Goal: Check status: Check status

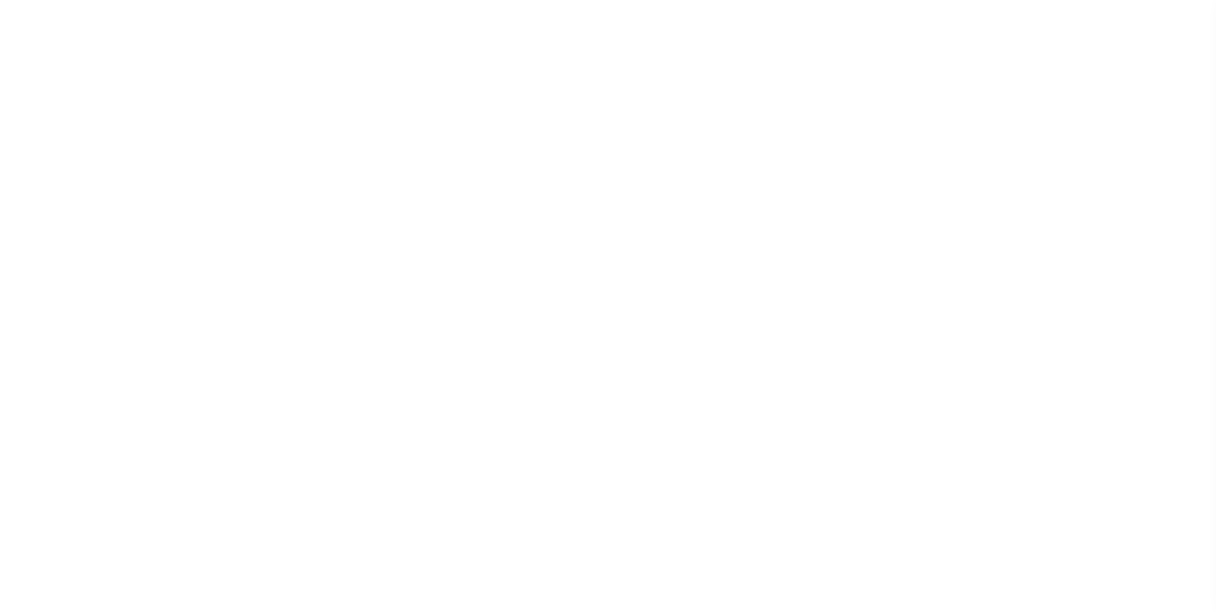
scroll to position [13, 0]
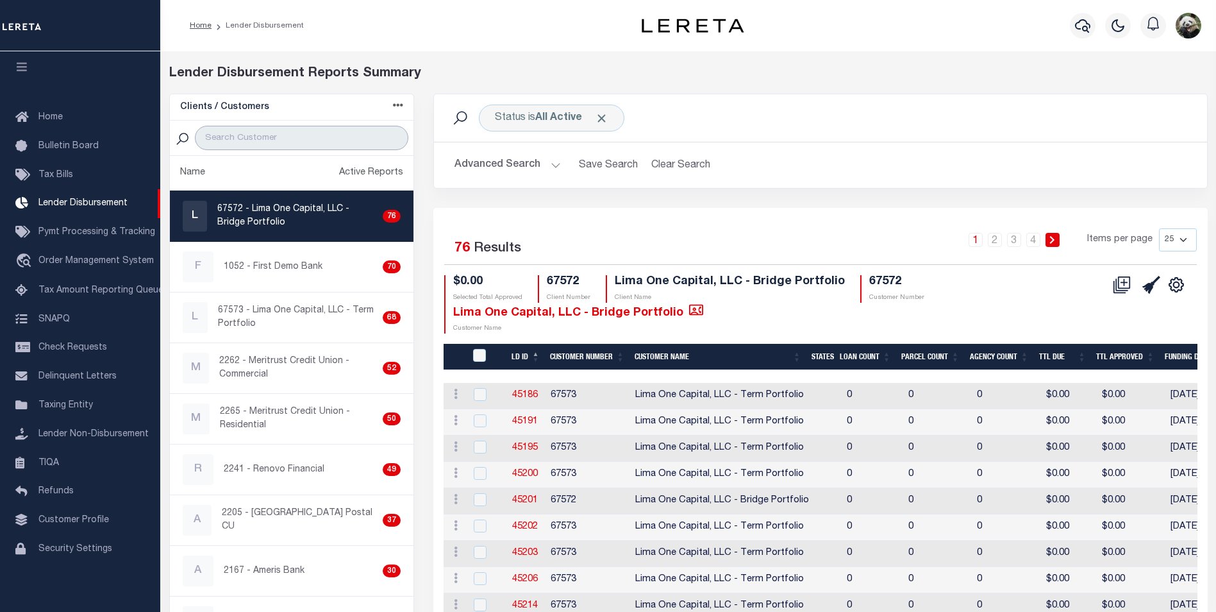
click at [239, 141] on input "search" at bounding box center [301, 138] width 213 height 24
type input "SIGNAL"
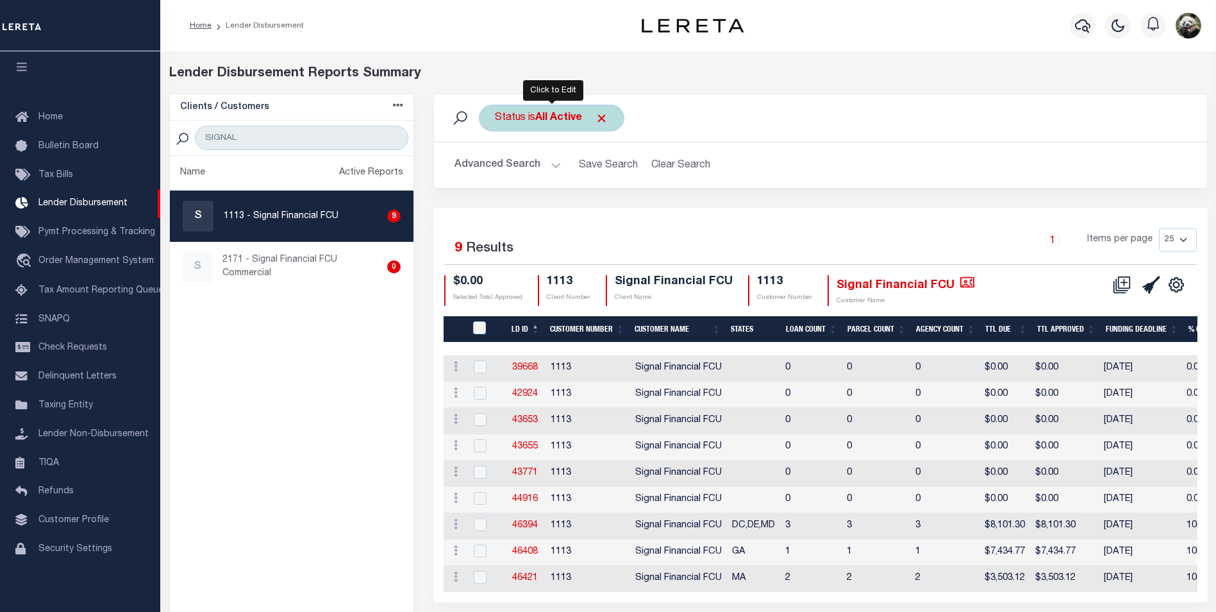
click at [572, 126] on div "Status is All Active" at bounding box center [552, 117] width 146 height 27
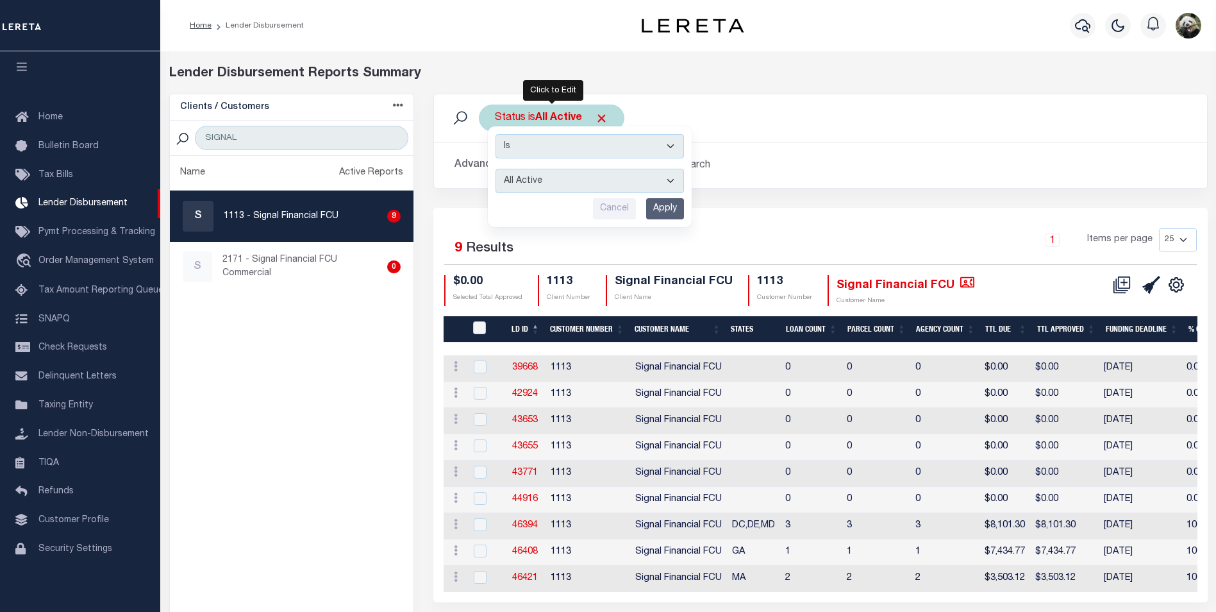
click at [588, 192] on select "All Active Approval In Progress Batching In Progress Complete Do Not Pay Escrow…" at bounding box center [590, 181] width 188 height 24
select select "REC"
click at [496, 169] on select "All Active Approval In Progress Batching In Progress Complete Do Not Pay Escrow…" at bounding box center [590, 181] width 188 height 24
click at [668, 205] on input "Apply" at bounding box center [665, 208] width 38 height 21
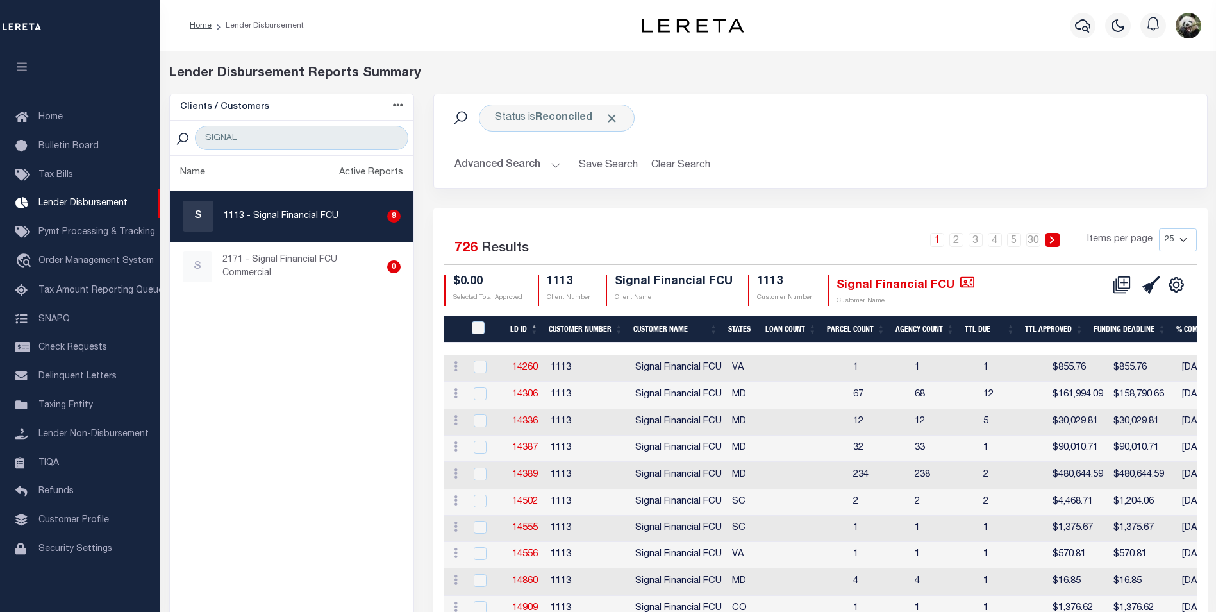
click at [1188, 246] on select "25 50 100 200" at bounding box center [1178, 239] width 38 height 23
select select "200"
click at [1159, 228] on select "25 50 100 200" at bounding box center [1178, 239] width 38 height 23
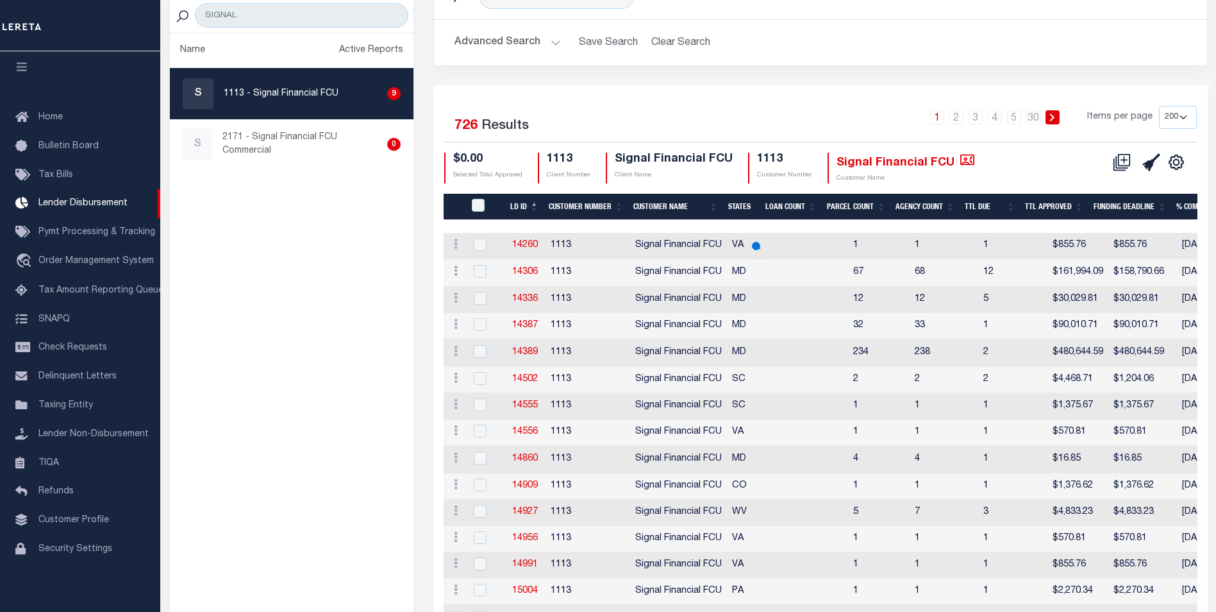
scroll to position [128, 0]
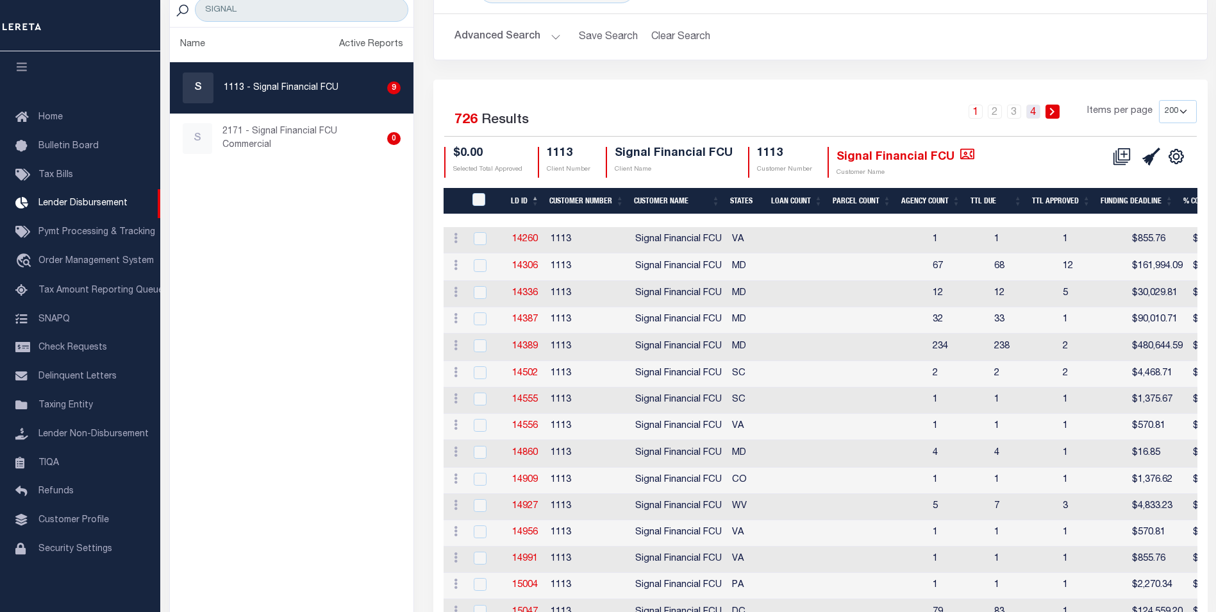
click at [1037, 115] on link "4" at bounding box center [1033, 111] width 14 height 14
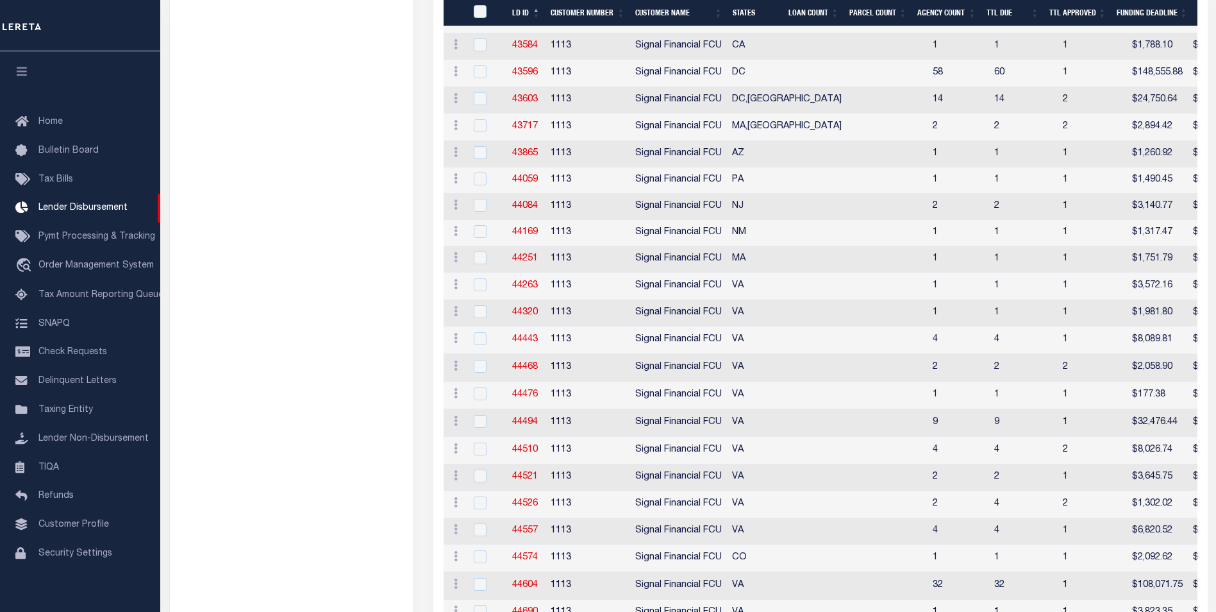
scroll to position [1895, 0]
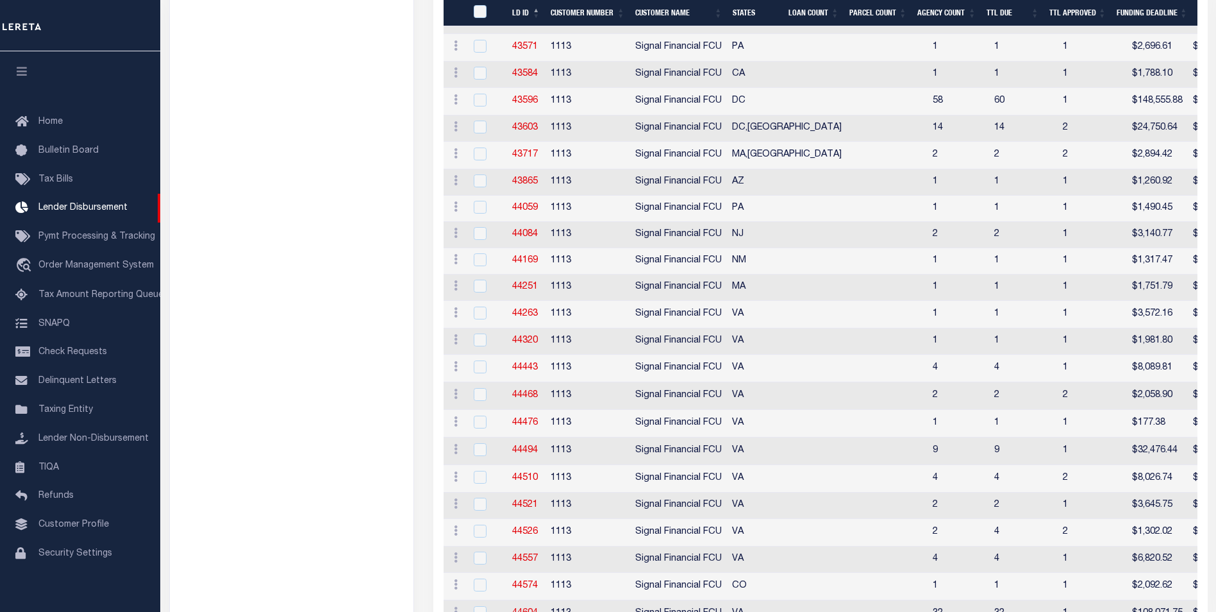
drag, startPoint x: 200, startPoint y: 196, endPoint x: 181, endPoint y: 242, distance: 49.4
click at [206, 196] on ul "Name Active Reports S 1113 - Signal Financial FCU 9 S 2171 - Signal Financial F…" at bounding box center [292, 210] width 244 height 3899
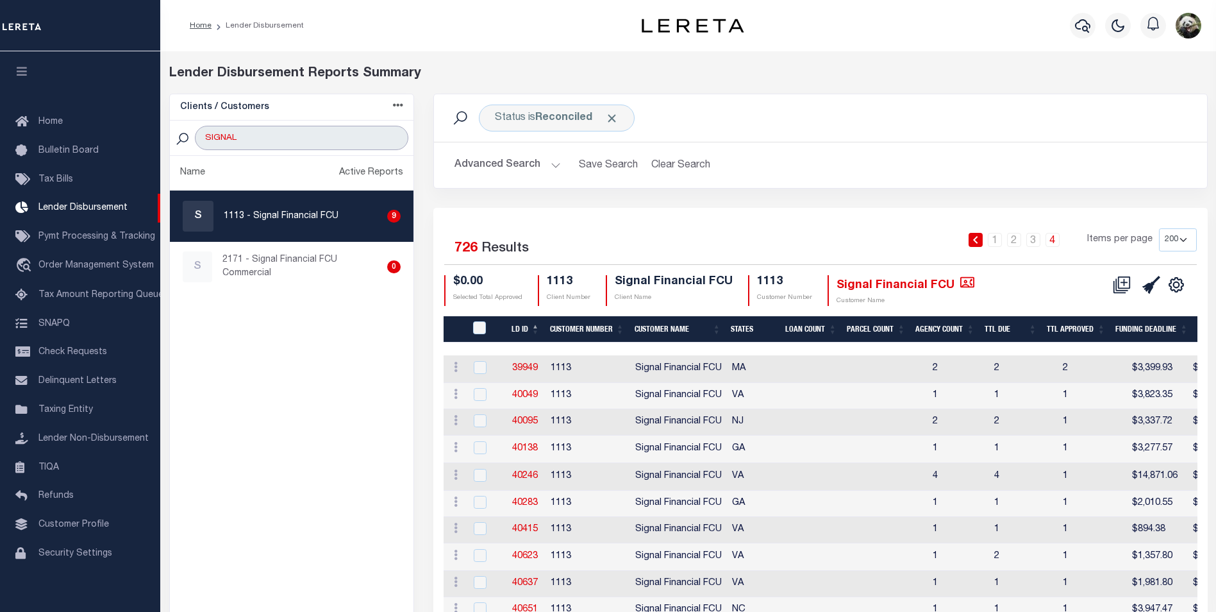
click at [295, 136] on input "SIGNAL" at bounding box center [301, 138] width 213 height 24
type input "PSCB"
select select "200"
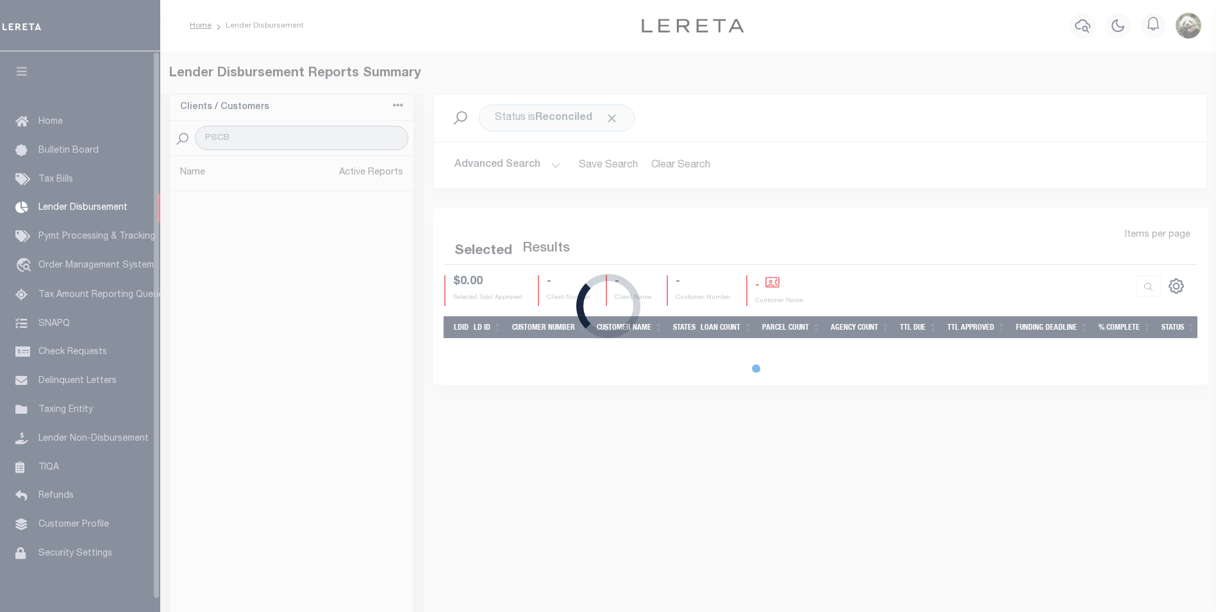
select select "200"
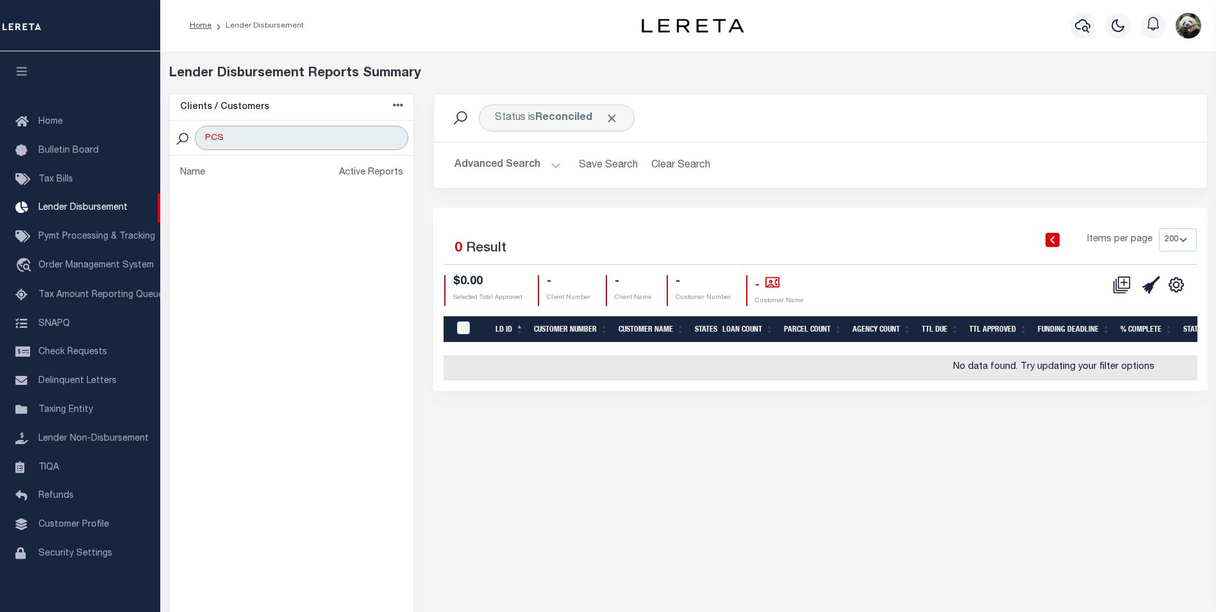
type input "PCSB"
select select "200"
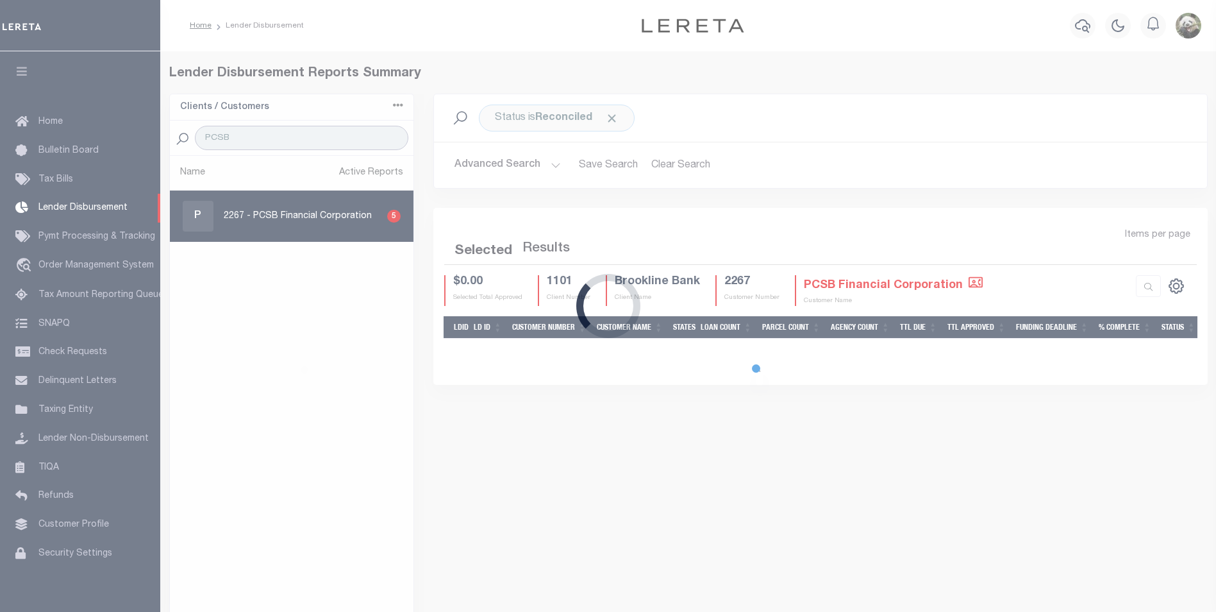
select select "200"
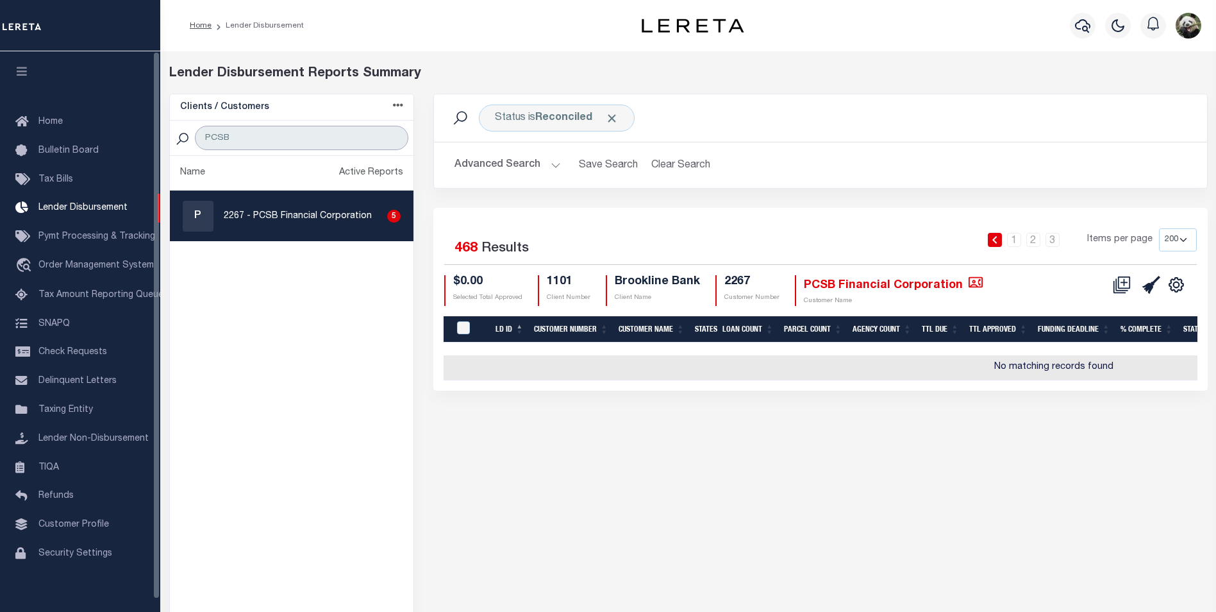
type input "PCSB"
click at [236, 221] on p "2267 - PCSB Financial Corporation" at bounding box center [298, 216] width 148 height 13
checkbox input "true"
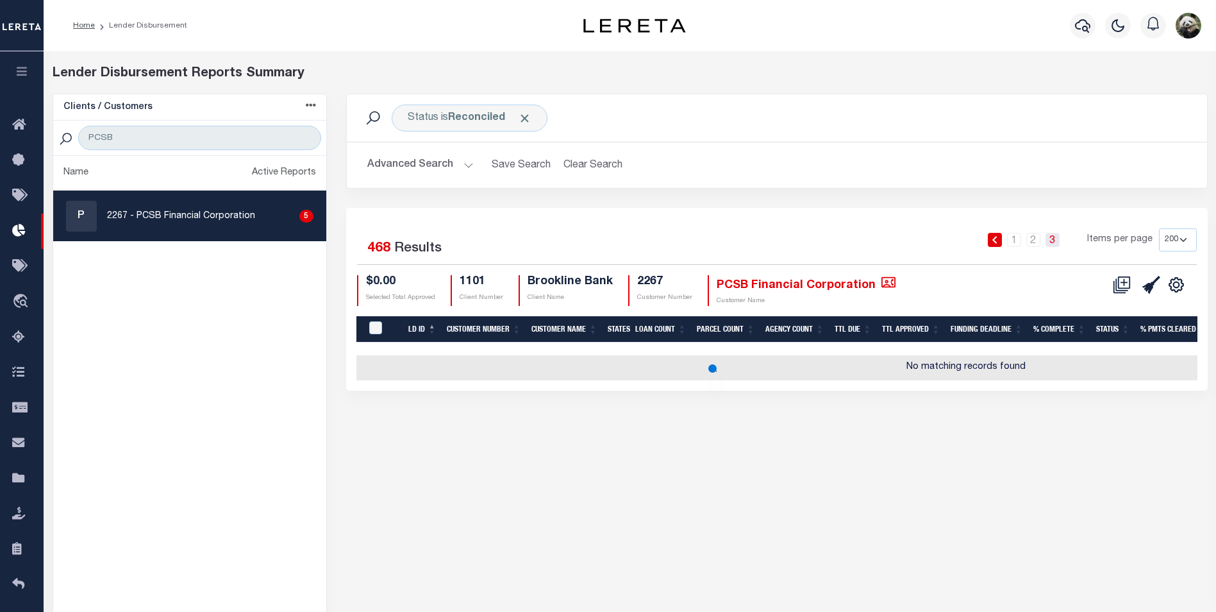
click at [1051, 243] on link "3" at bounding box center [1053, 240] width 14 height 14
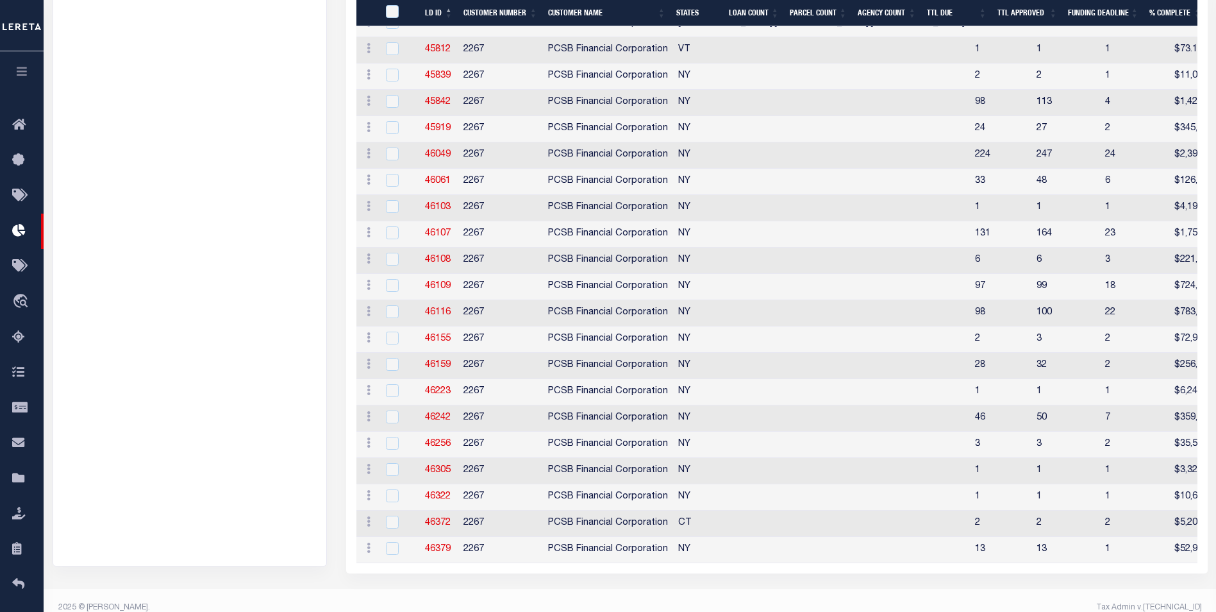
scroll to position [1595, 0]
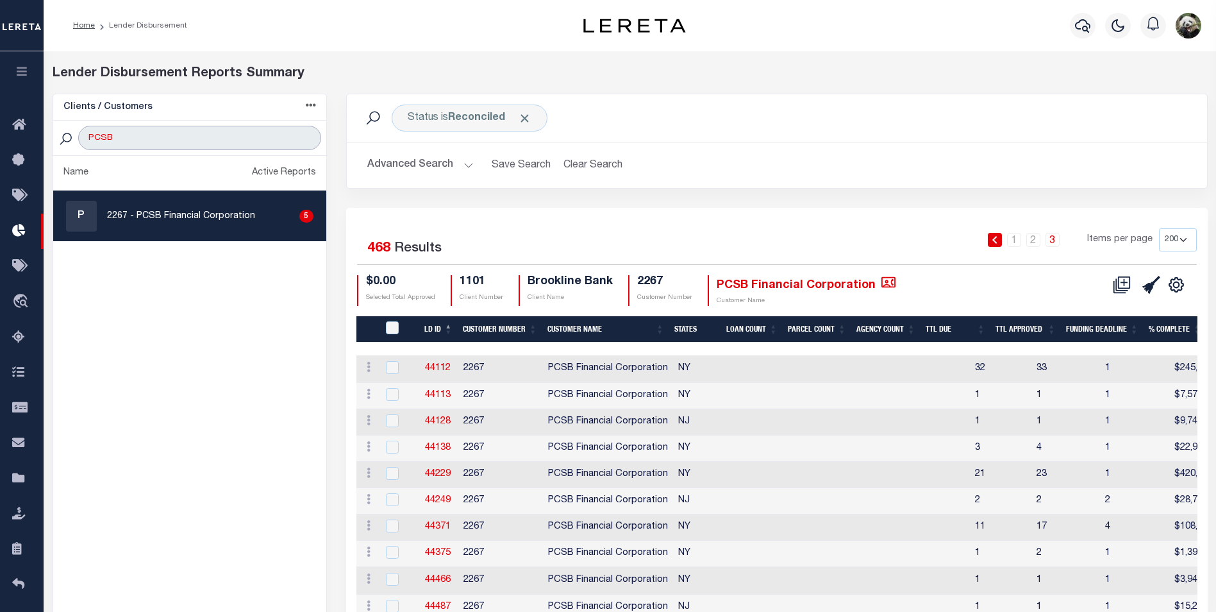
click at [124, 140] on input "PCSB" at bounding box center [199, 138] width 242 height 24
type input "WEST"
select select "200"
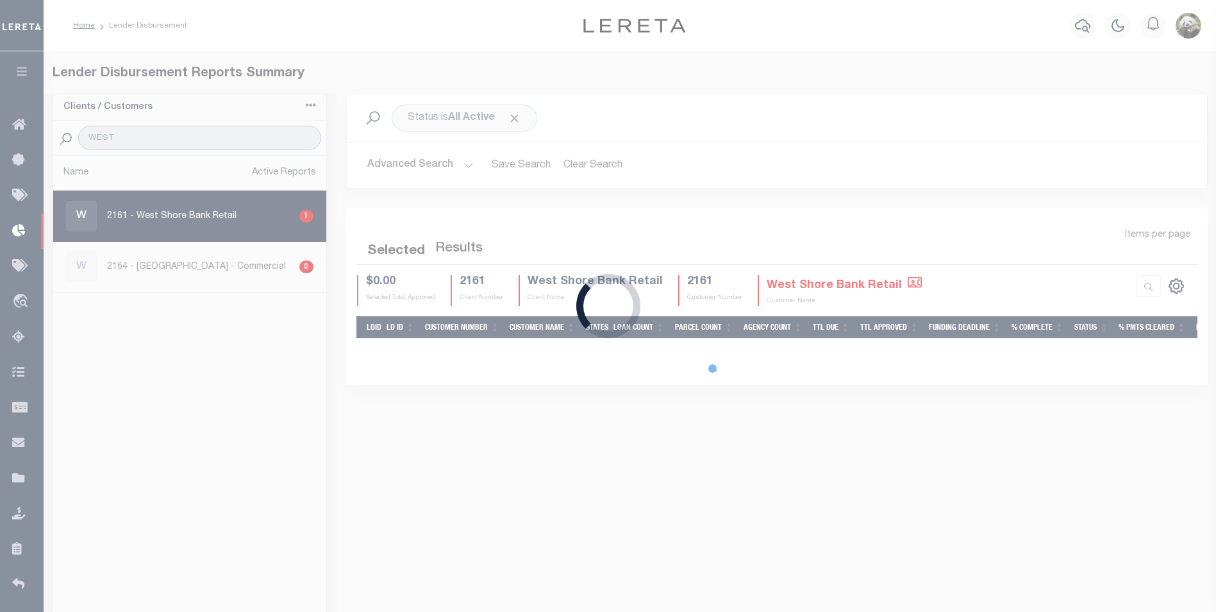
select select "200"
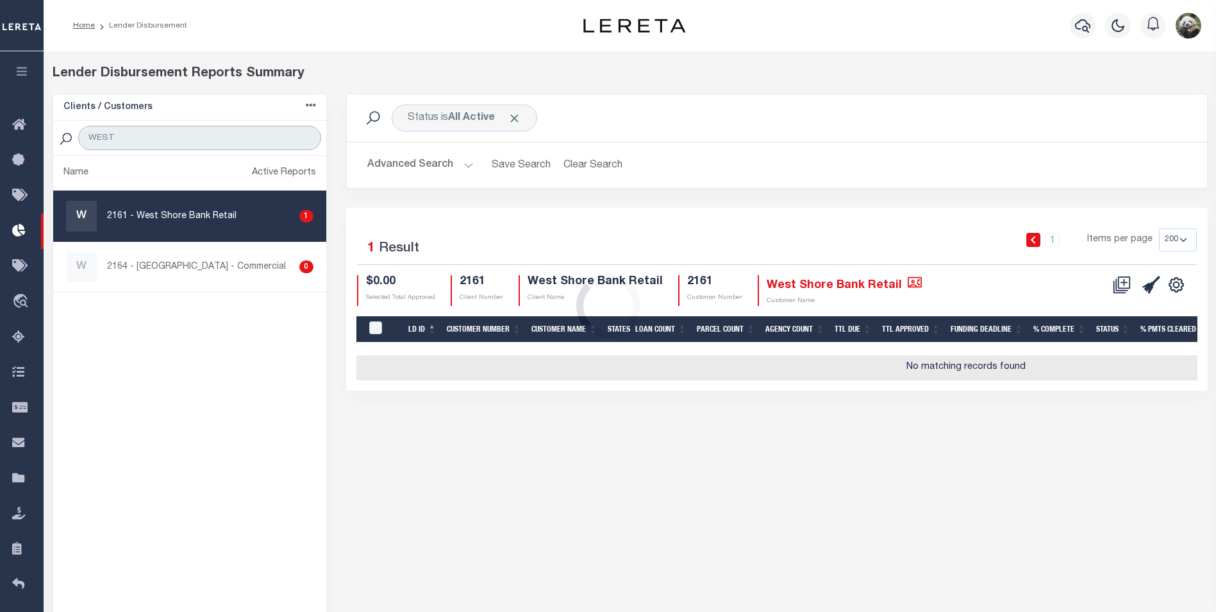
type input "WEST SHORE"
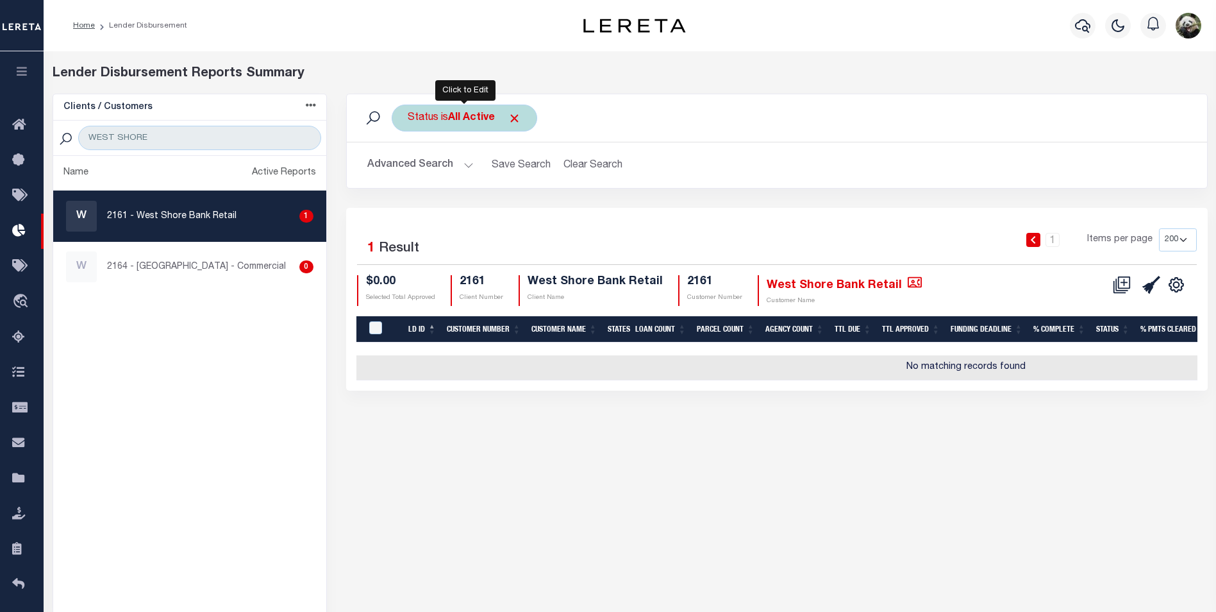
click at [446, 112] on div "Status is All Active" at bounding box center [465, 117] width 146 height 27
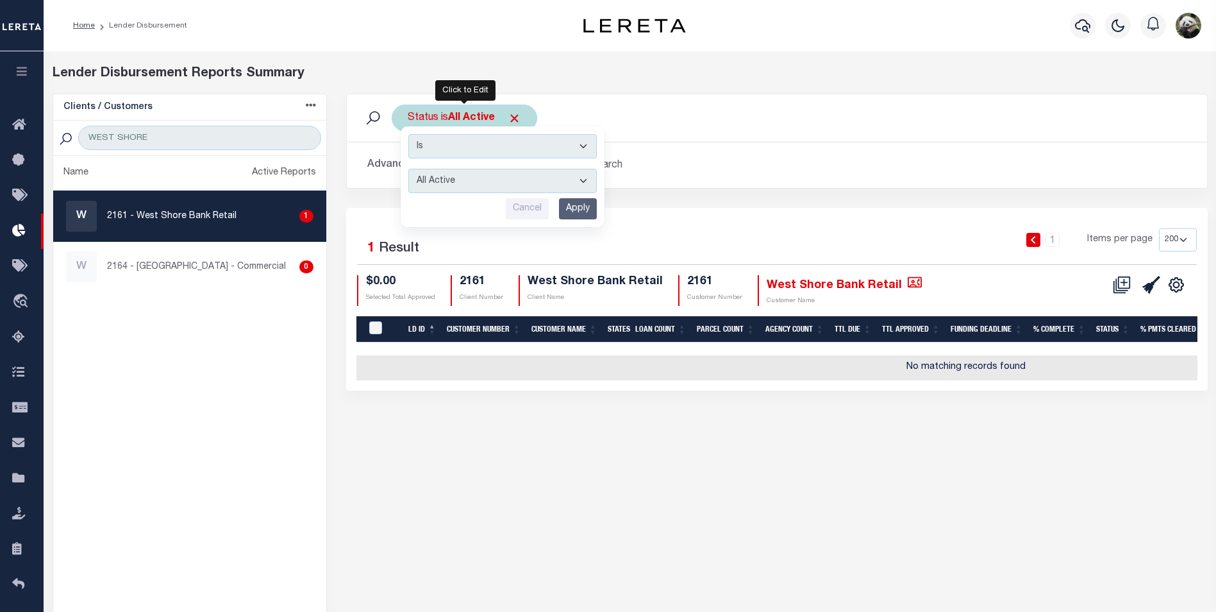
click at [450, 184] on select "All Active Approval In Progress Batching In Progress Complete Do Not Pay Escrow…" at bounding box center [502, 181] width 188 height 24
select select "REC"
click at [408, 169] on select "All Active Approval In Progress Batching In Progress Complete Do Not Pay Escrow…" at bounding box center [502, 181] width 188 height 24
click at [578, 207] on input "Apply" at bounding box center [578, 208] width 38 height 21
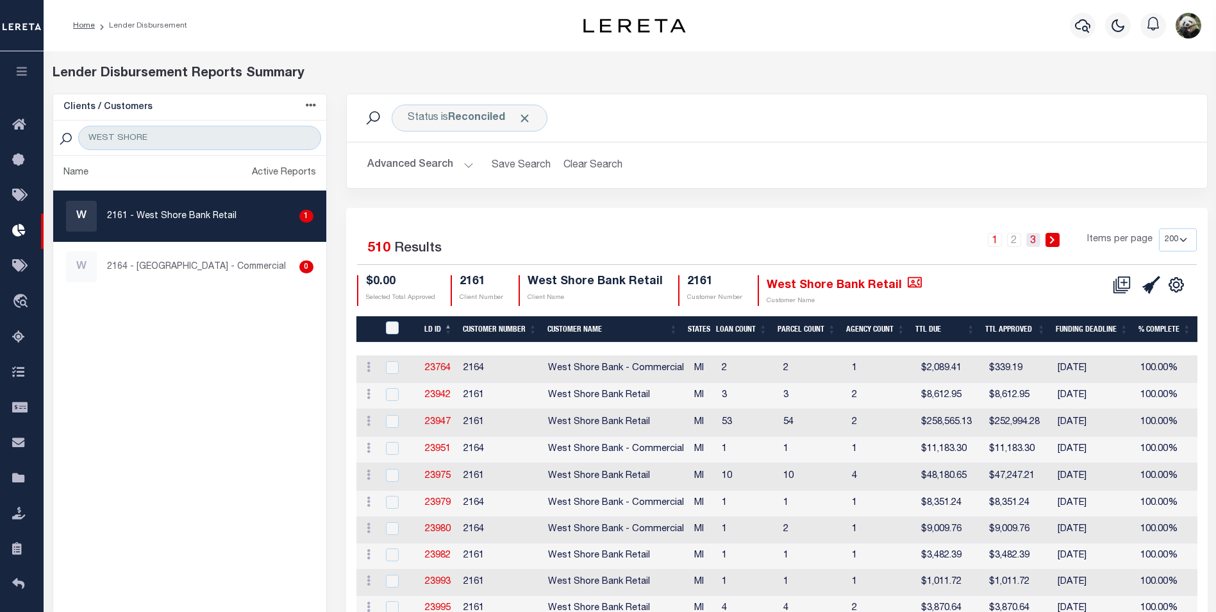
click at [1039, 239] on link "3" at bounding box center [1033, 240] width 14 height 14
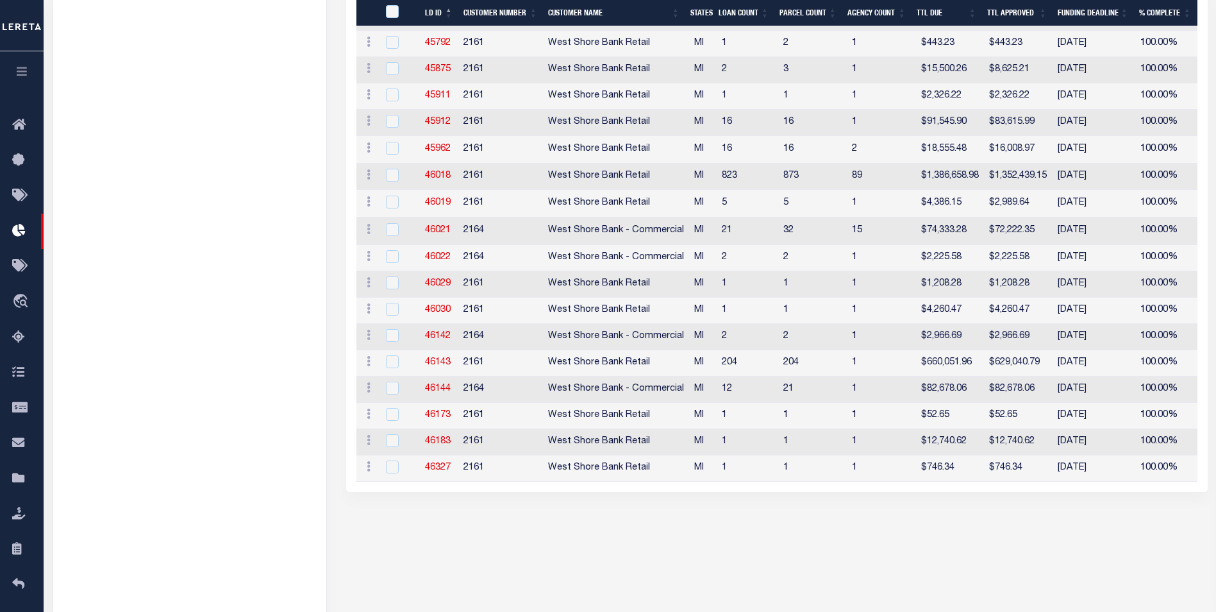
scroll to position [2821, 0]
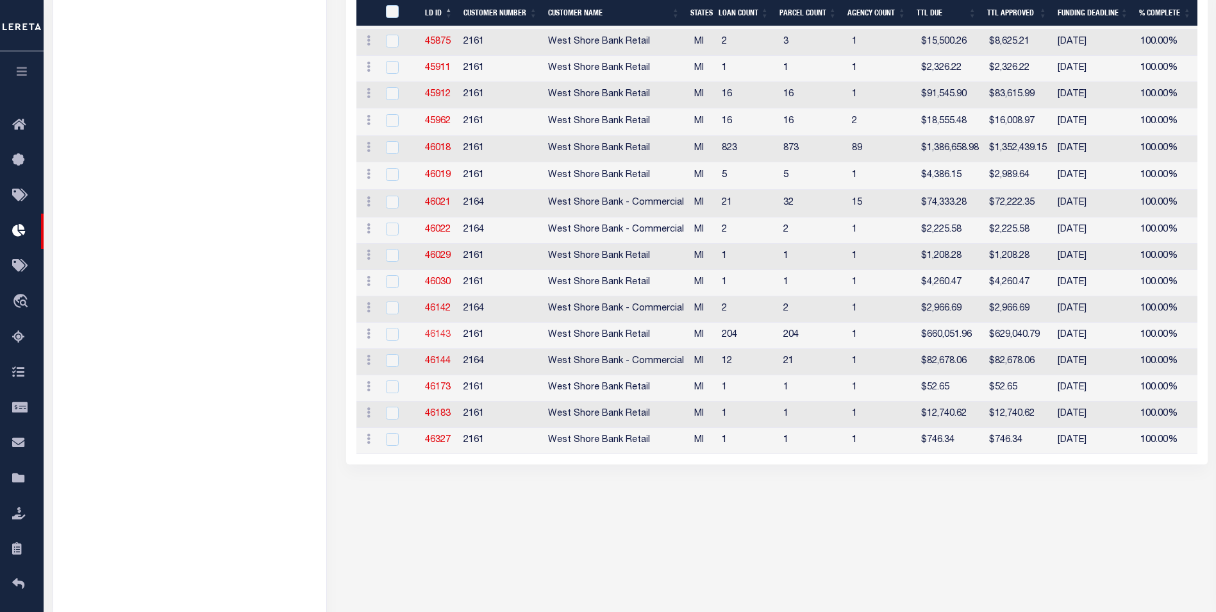
click at [431, 339] on link "46143" at bounding box center [438, 334] width 26 height 9
checkbox input "true"
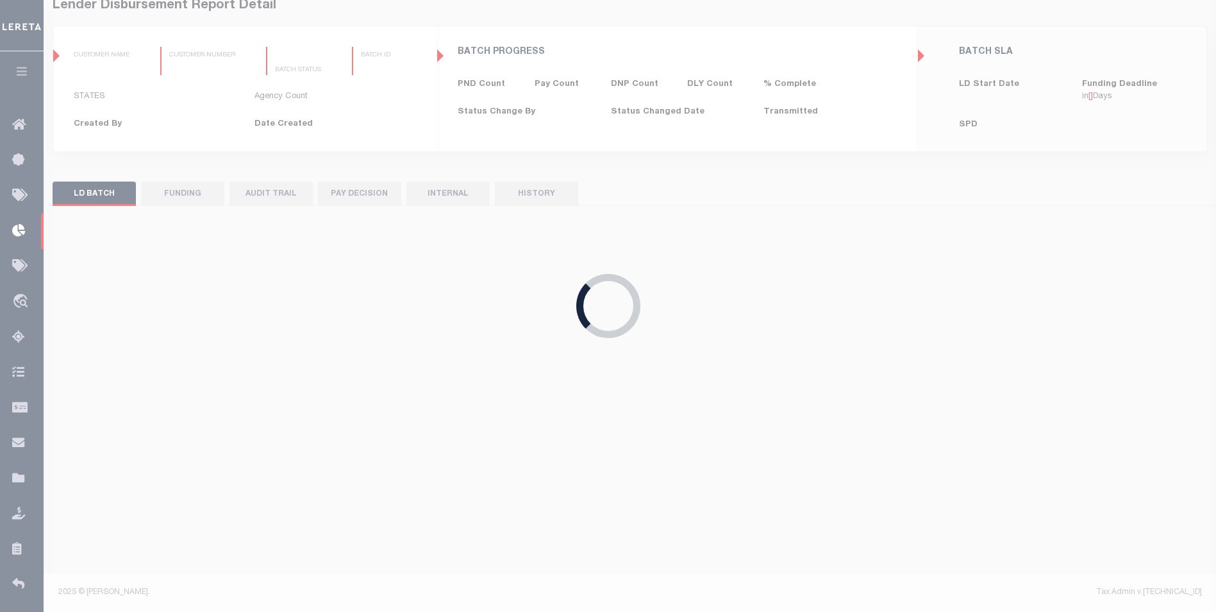
scroll to position [68, 0]
type input "$0.00"
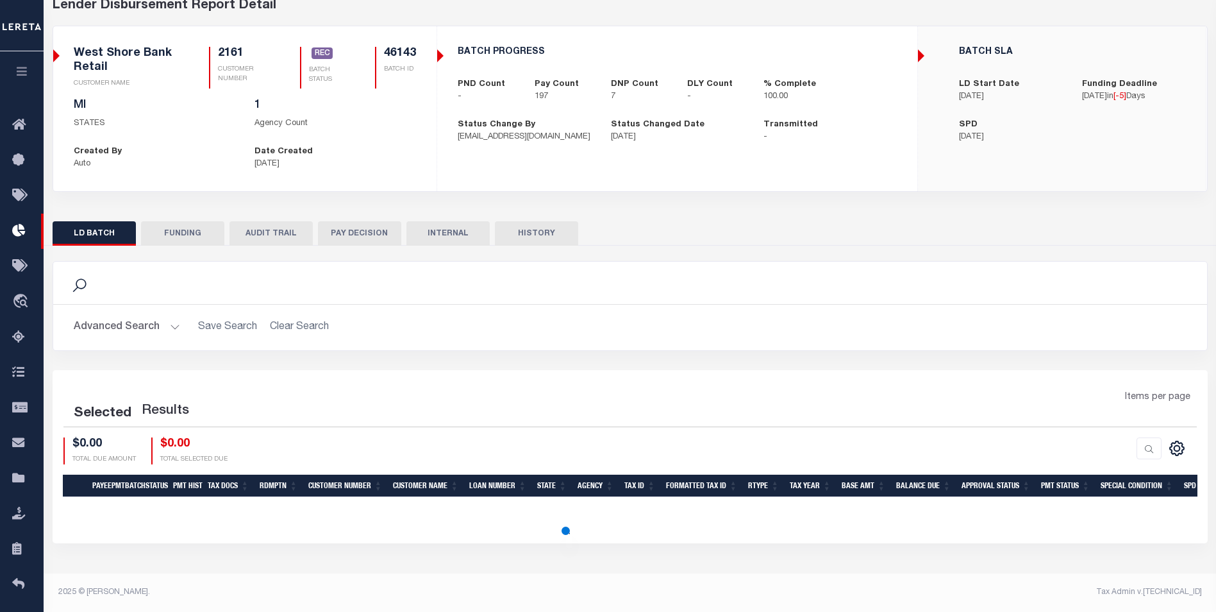
scroll to position [0, 0]
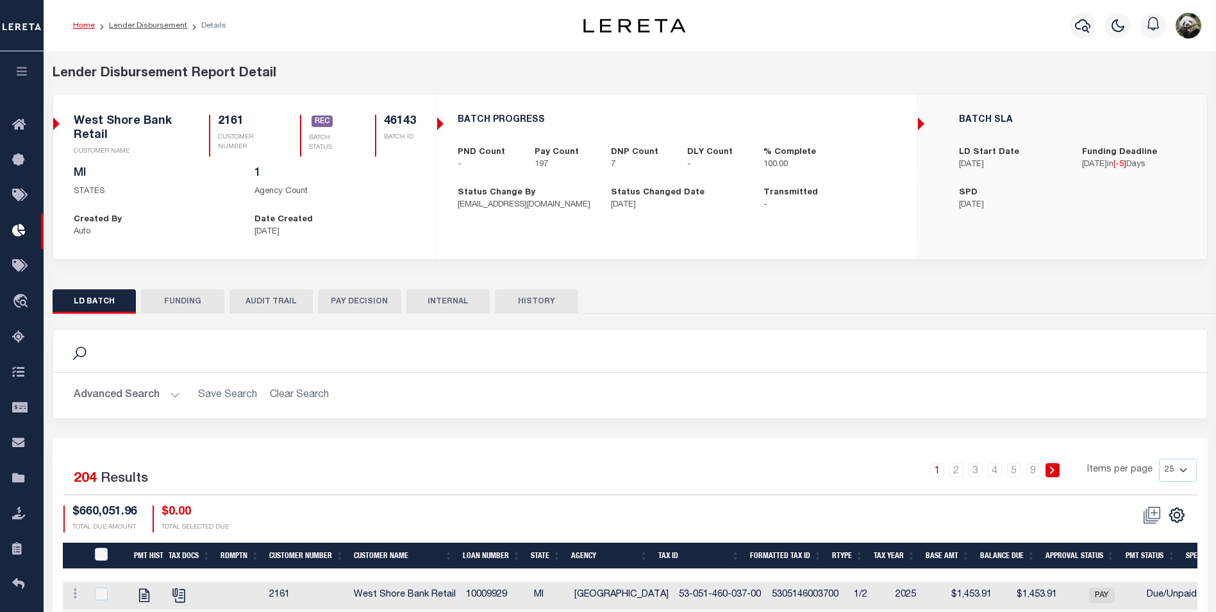
click at [164, 308] on button "FUNDING" at bounding box center [182, 301] width 83 height 24
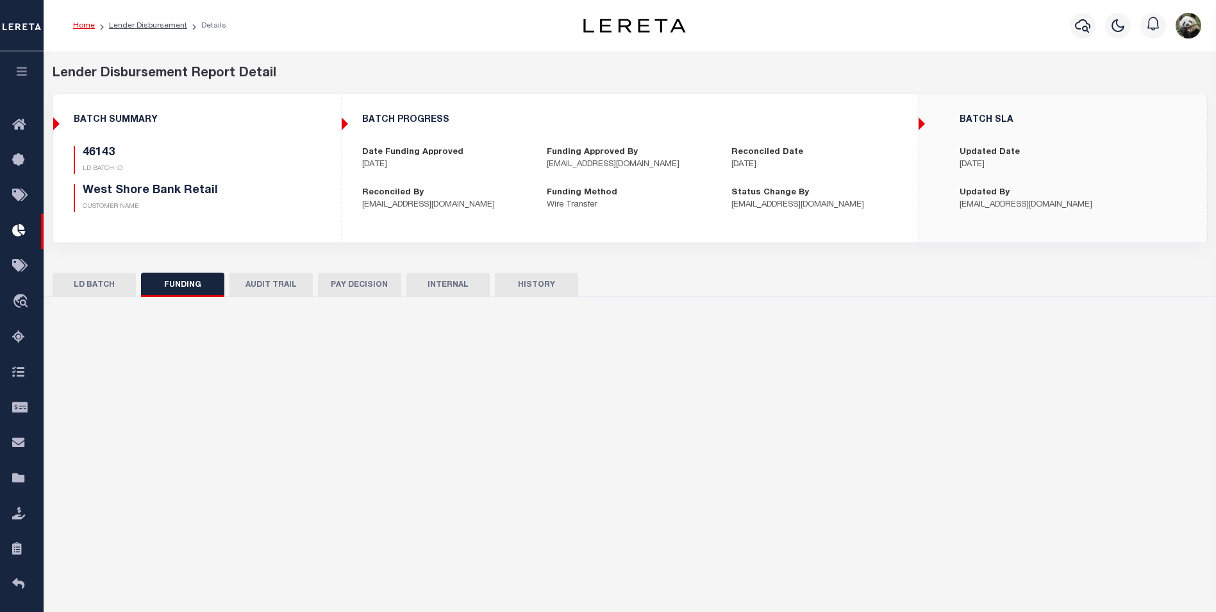
type input "$629,040.79"
type input "$0"
type input "[DATE]"
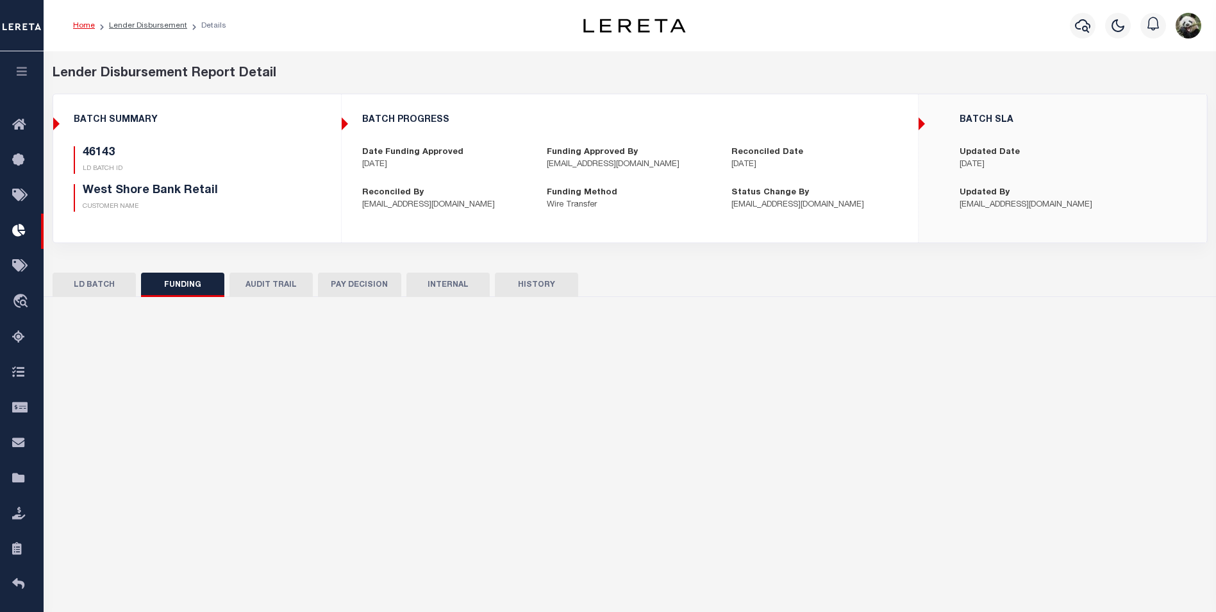
type input "20250930MMQFMP2700214909300853FT03"
type input "[DATE]"
select select "100"
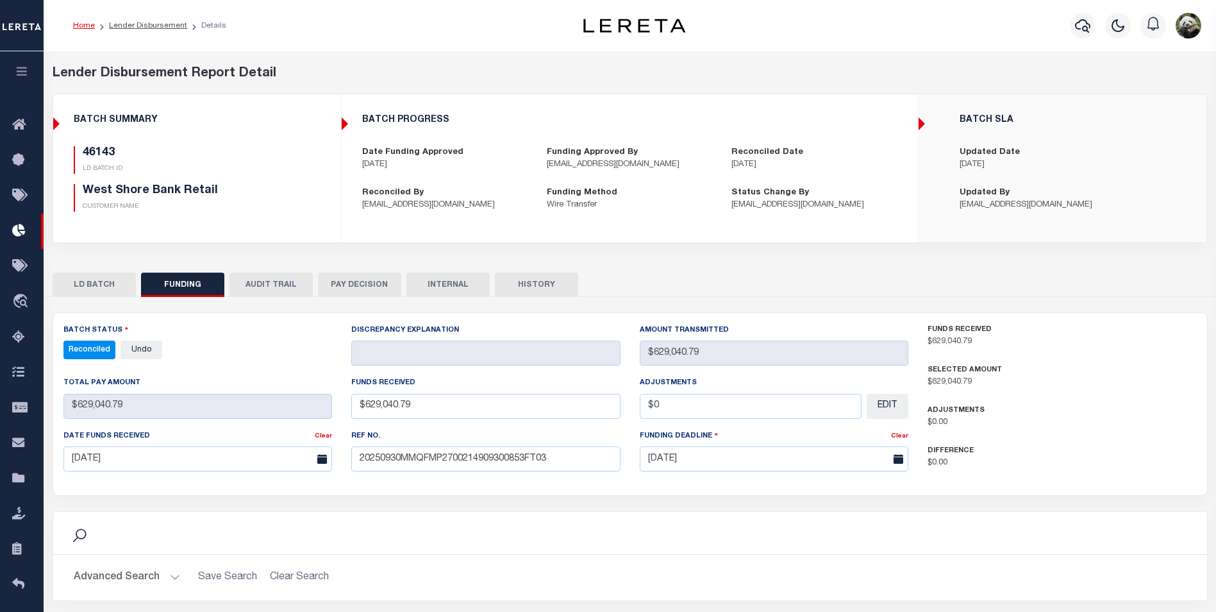
select select "100"
click at [17, 234] on icon at bounding box center [22, 231] width 21 height 16
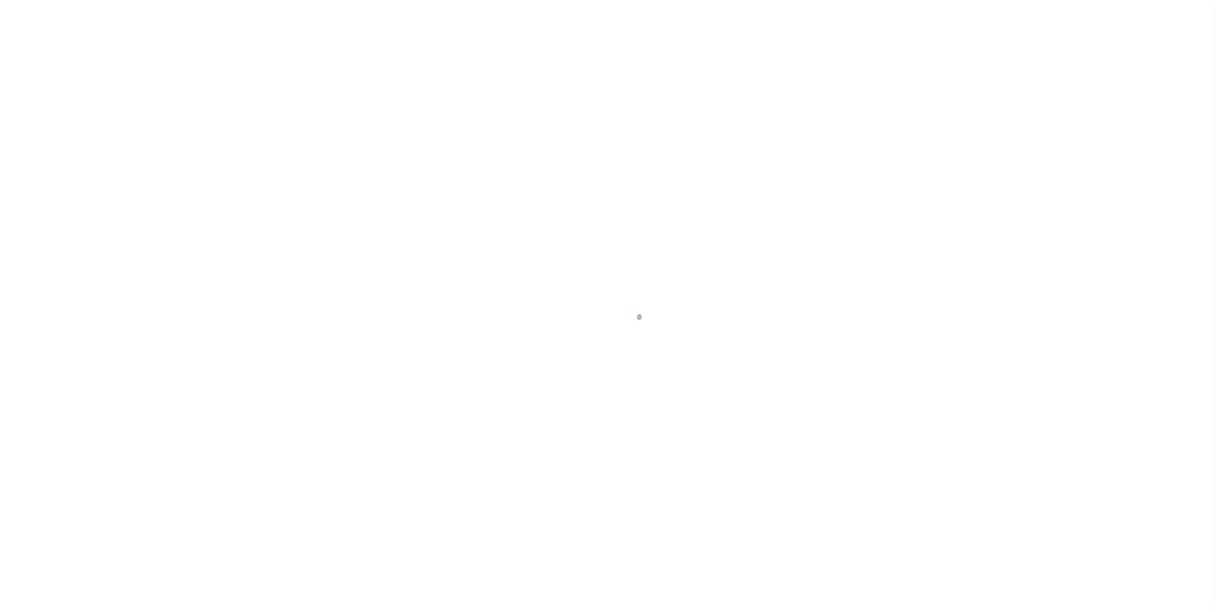
scroll to position [13, 0]
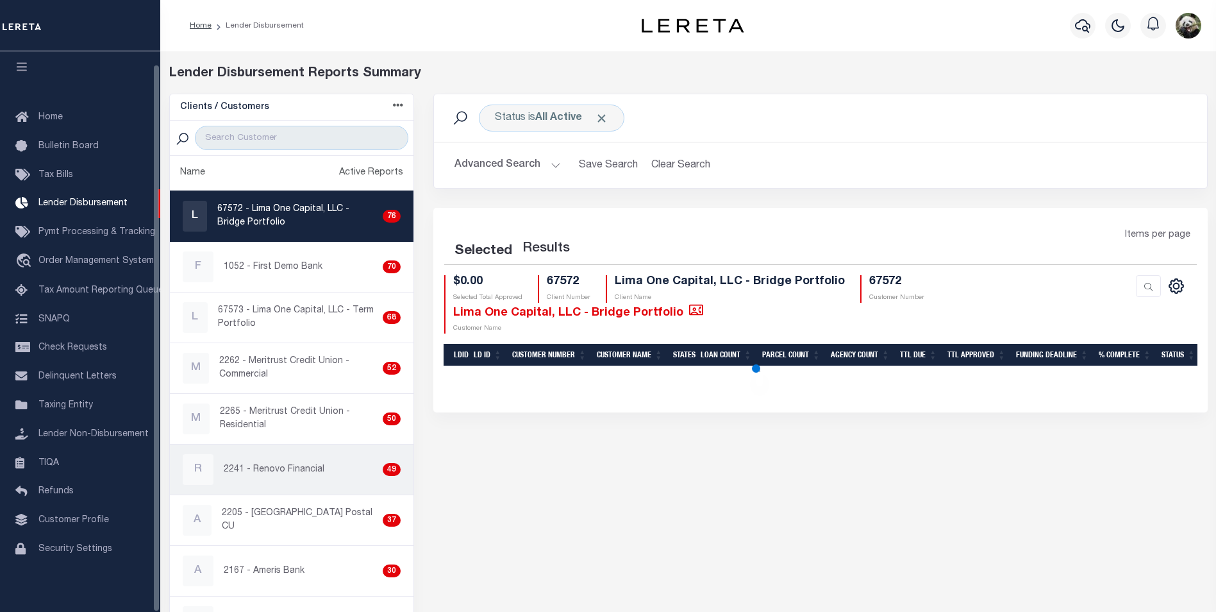
click at [296, 487] on link "R 2241 - Renovo Financial 49" at bounding box center [292, 469] width 244 height 50
checkbox input "true"
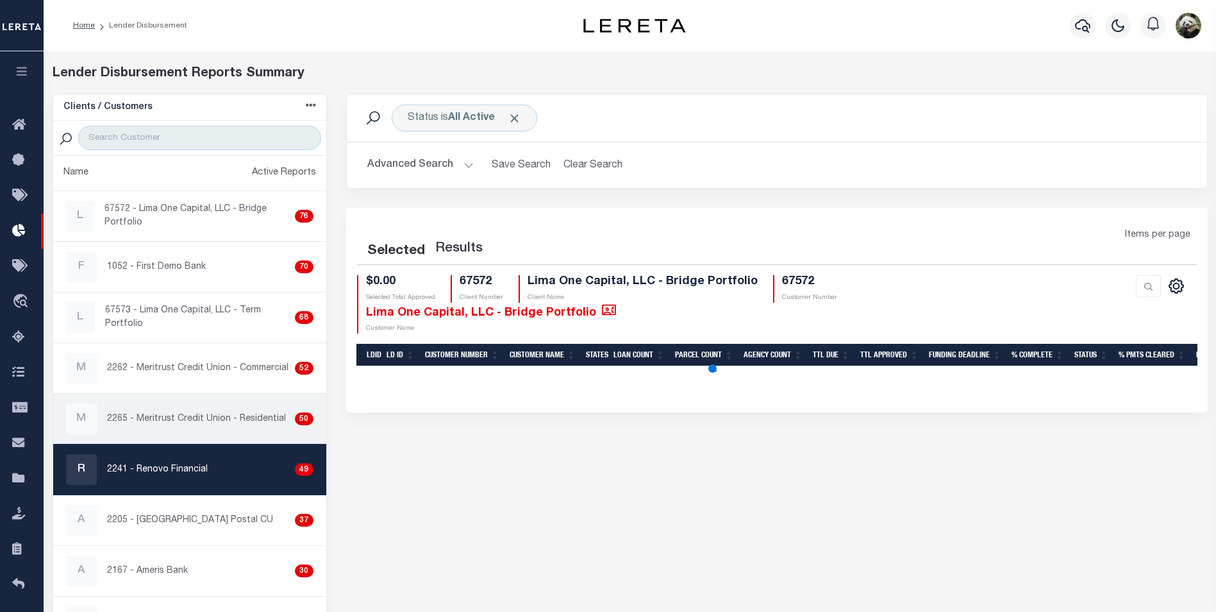
select select "200"
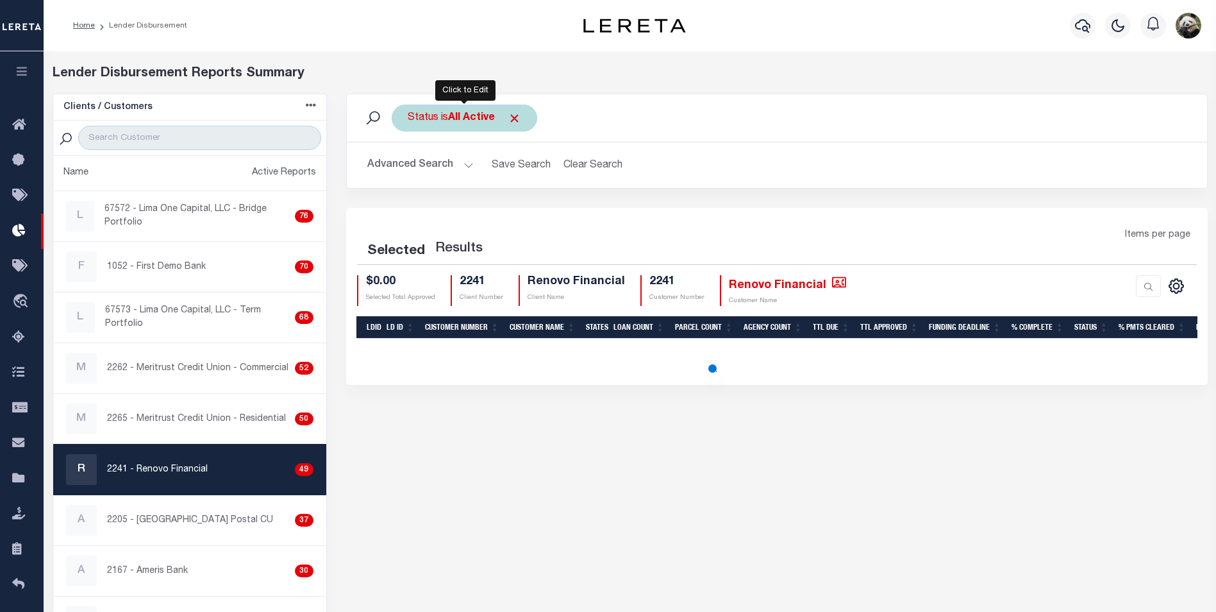
click at [440, 116] on div "Status is All Active" at bounding box center [465, 117] width 146 height 27
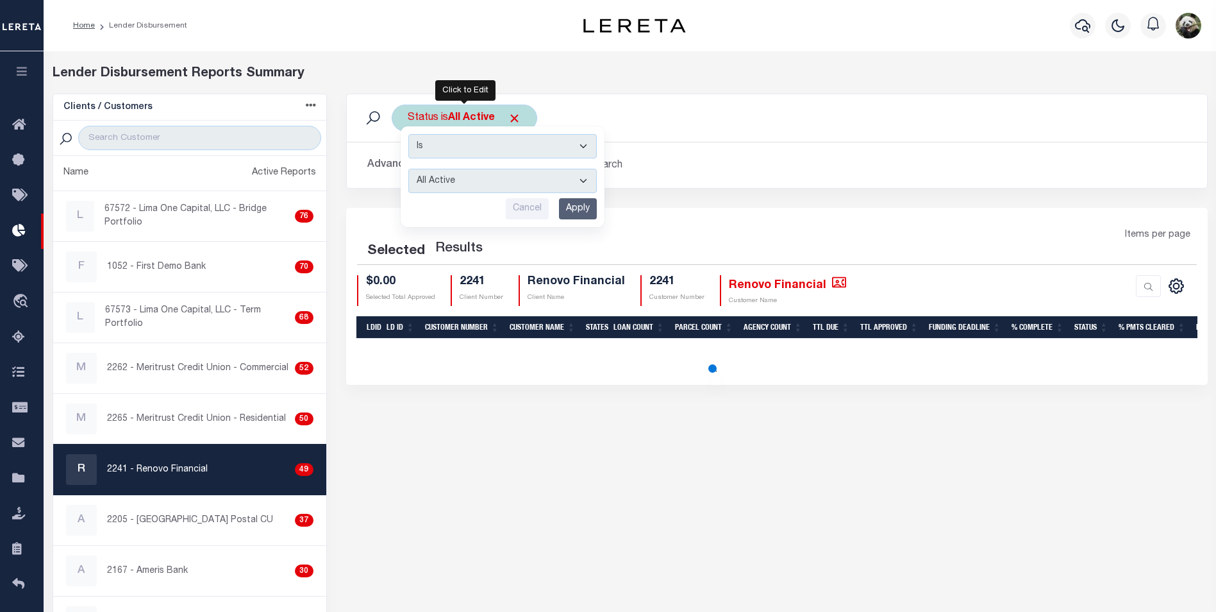
click at [476, 184] on select "All Active Approval In Progress Batching In Progress Complete Do Not Pay Escrow…" at bounding box center [502, 181] width 188 height 24
select select "200"
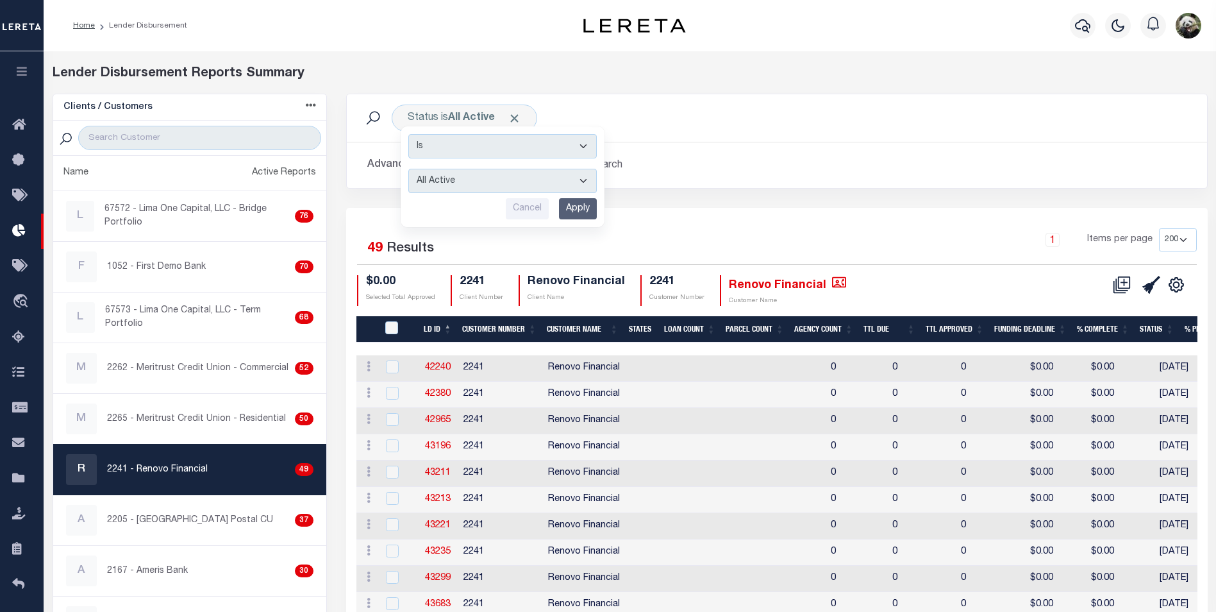
select select "REC"
click at [408, 169] on select "All Active Approval In Progress Batching In Progress Complete Do Not Pay Escrow…" at bounding box center [502, 181] width 188 height 24
click at [583, 204] on input "Apply" at bounding box center [578, 208] width 38 height 21
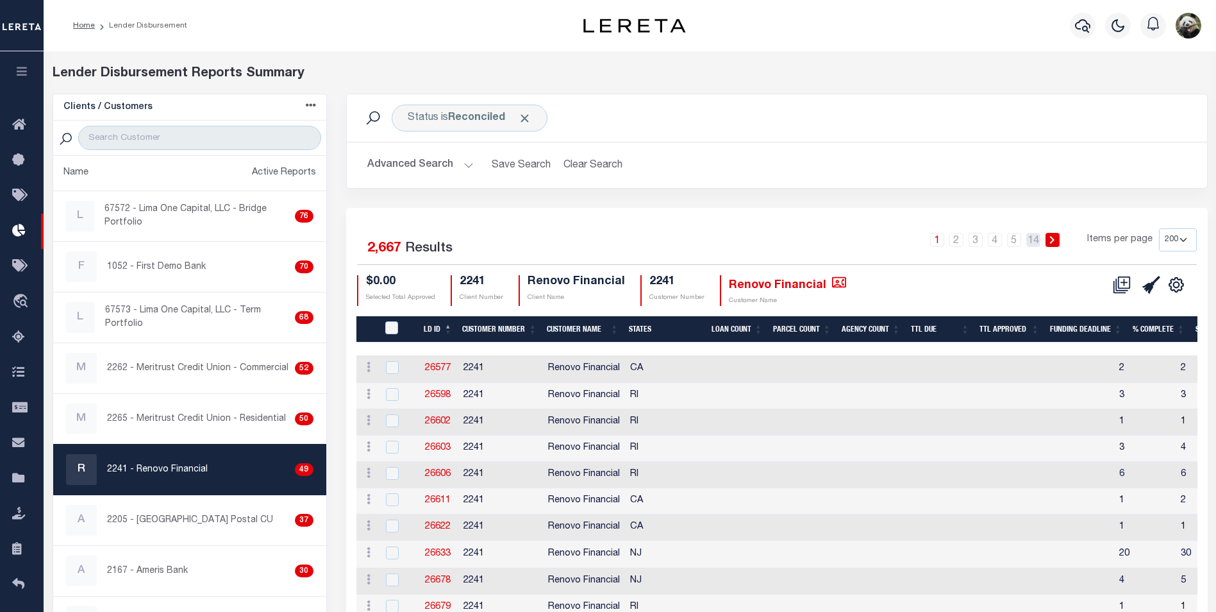
drag, startPoint x: 1035, startPoint y: 243, endPoint x: 1011, endPoint y: 383, distance: 142.4
click at [1035, 243] on link "14" at bounding box center [1033, 240] width 14 height 14
